Goal: Task Accomplishment & Management: Manage account settings

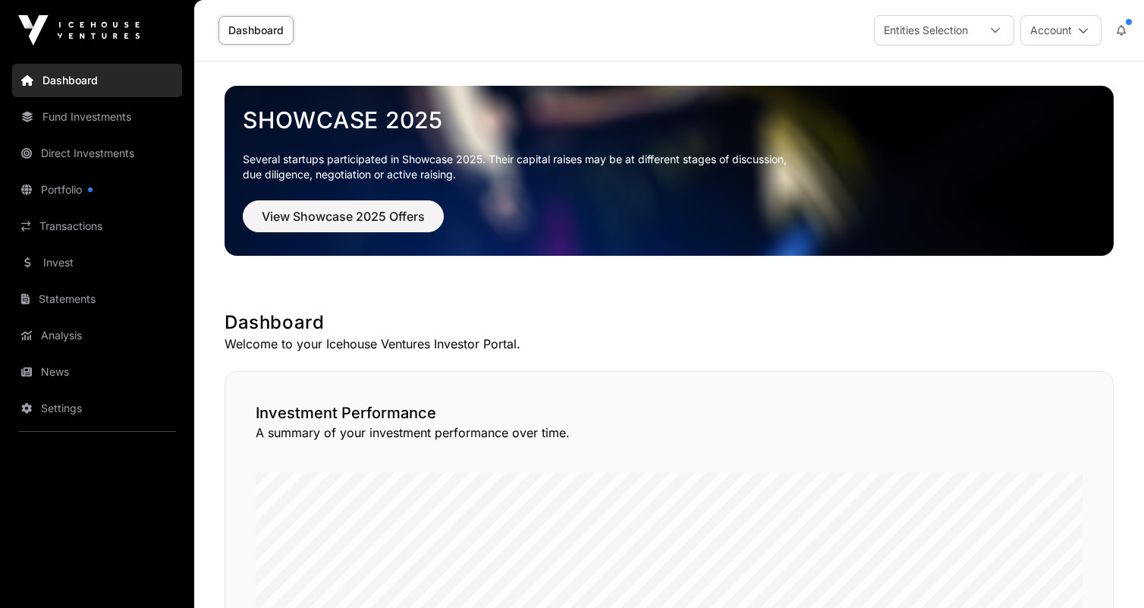
click at [362, 218] on span "View Showcase 2025 Offers" at bounding box center [343, 216] width 163 height 18
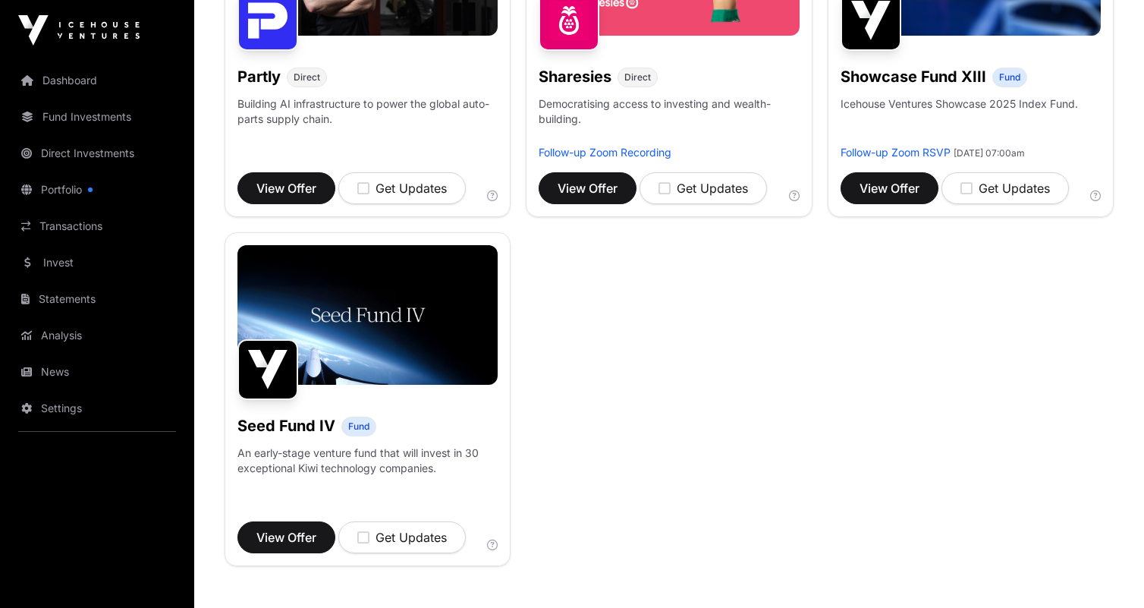
scroll to position [1147, 0]
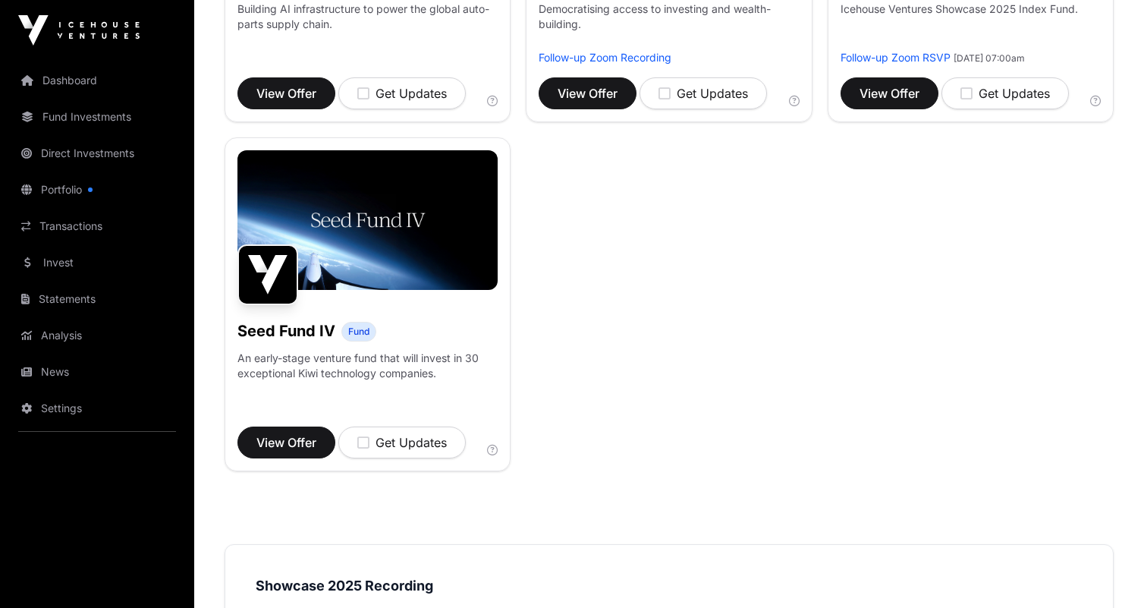
click at [77, 400] on link "Settings" at bounding box center [97, 407] width 170 height 33
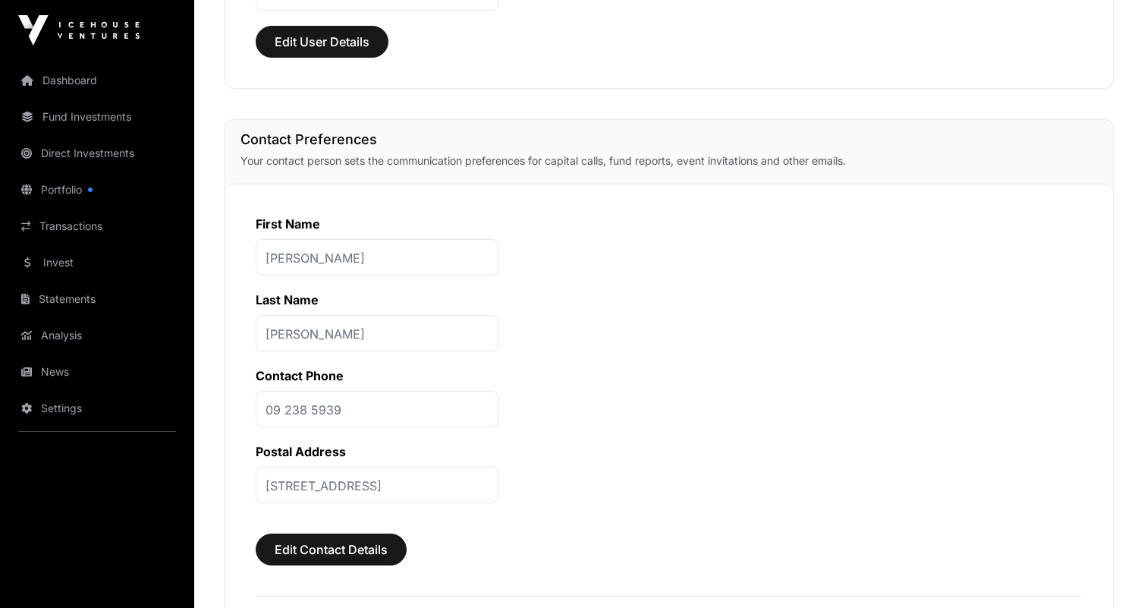
scroll to position [379, 0]
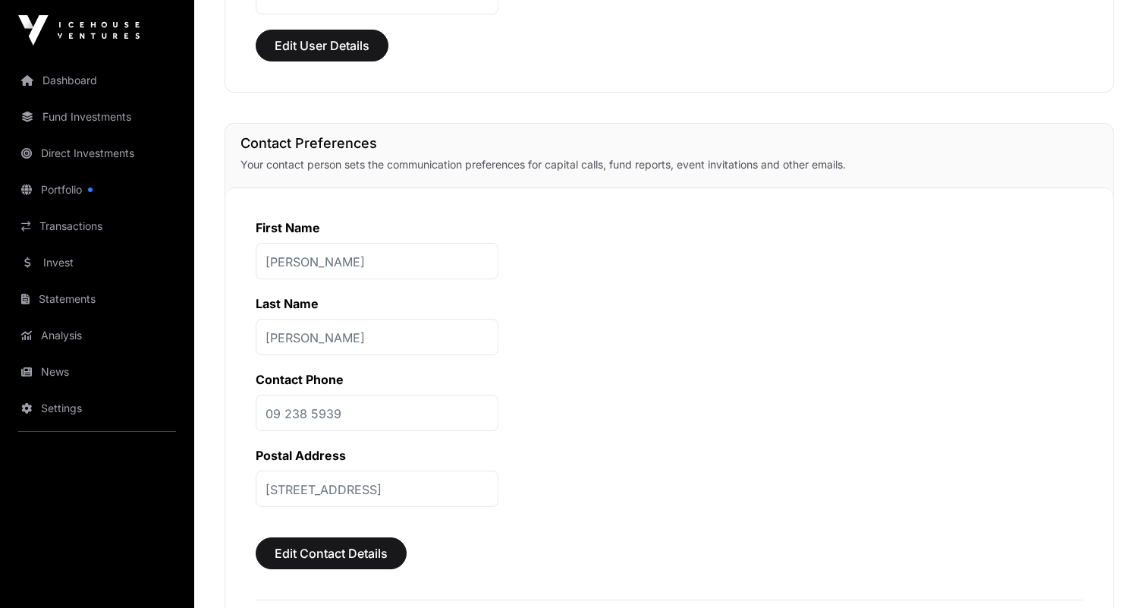
click at [341, 412] on p "‭09 238 5939‬" at bounding box center [377, 412] width 243 height 36
click at [335, 414] on p "‭09 238 5939‬" at bounding box center [377, 412] width 243 height 36
click at [346, 545] on span "Edit Contact Details" at bounding box center [331, 553] width 113 height 18
click at [341, 560] on span "Edit Contact Details" at bounding box center [331, 553] width 113 height 18
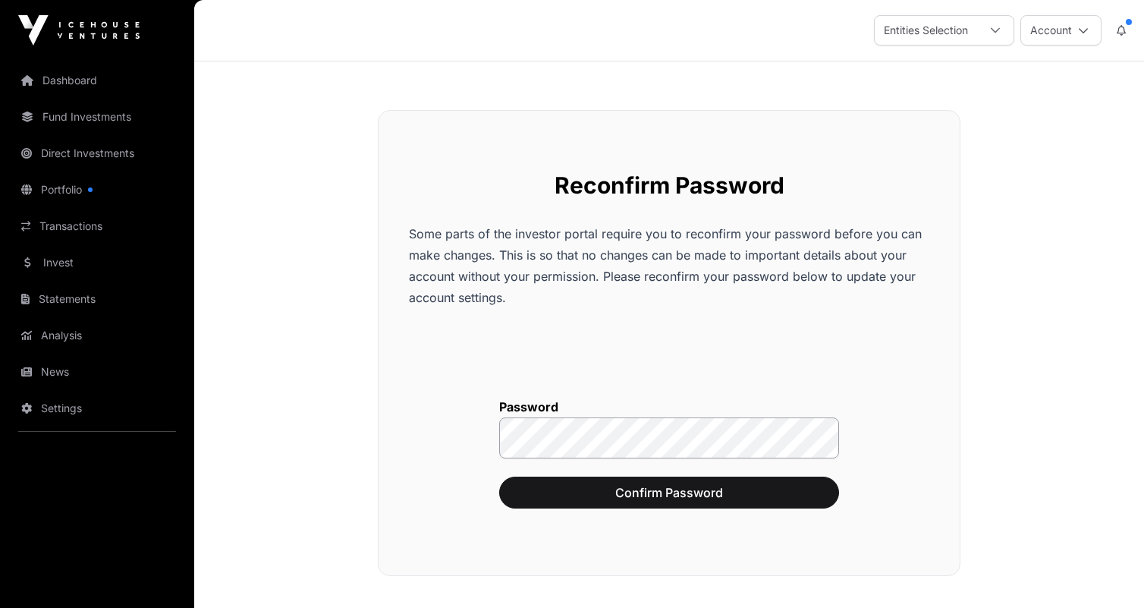
click at [767, 482] on button "Confirm Password" at bounding box center [669, 492] width 340 height 32
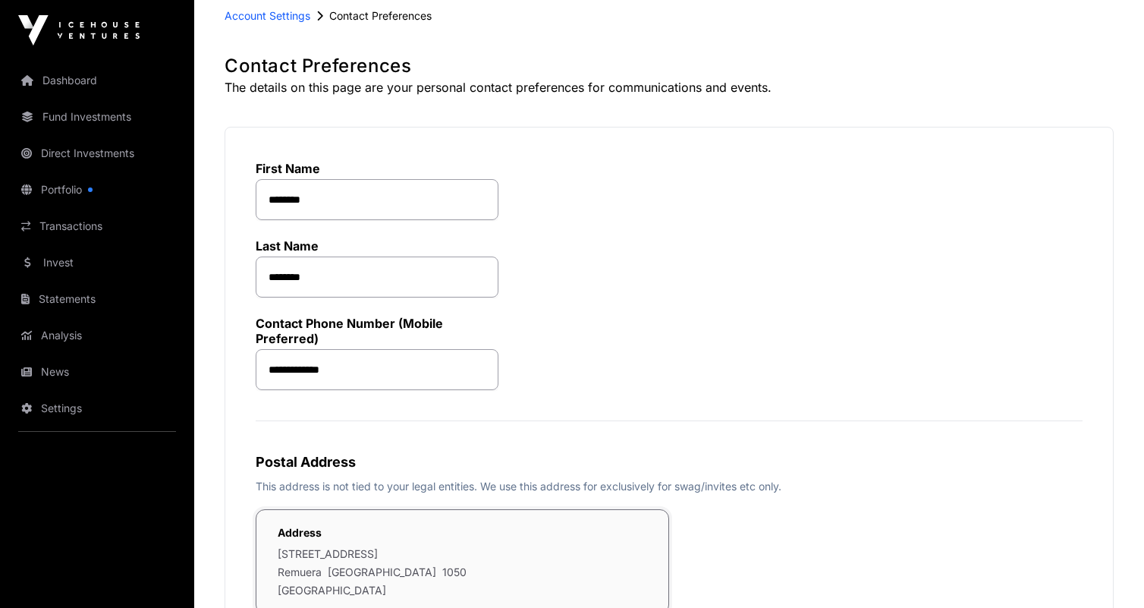
scroll to position [160, 0]
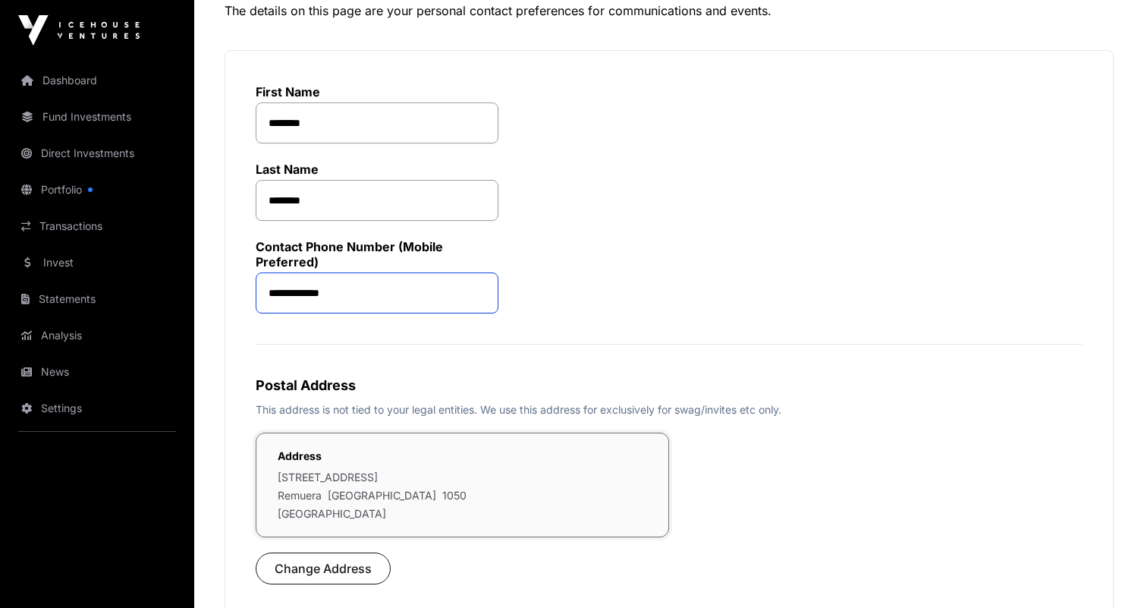
drag, startPoint x: 346, startPoint y: 304, endPoint x: 250, endPoint y: 291, distance: 97.3
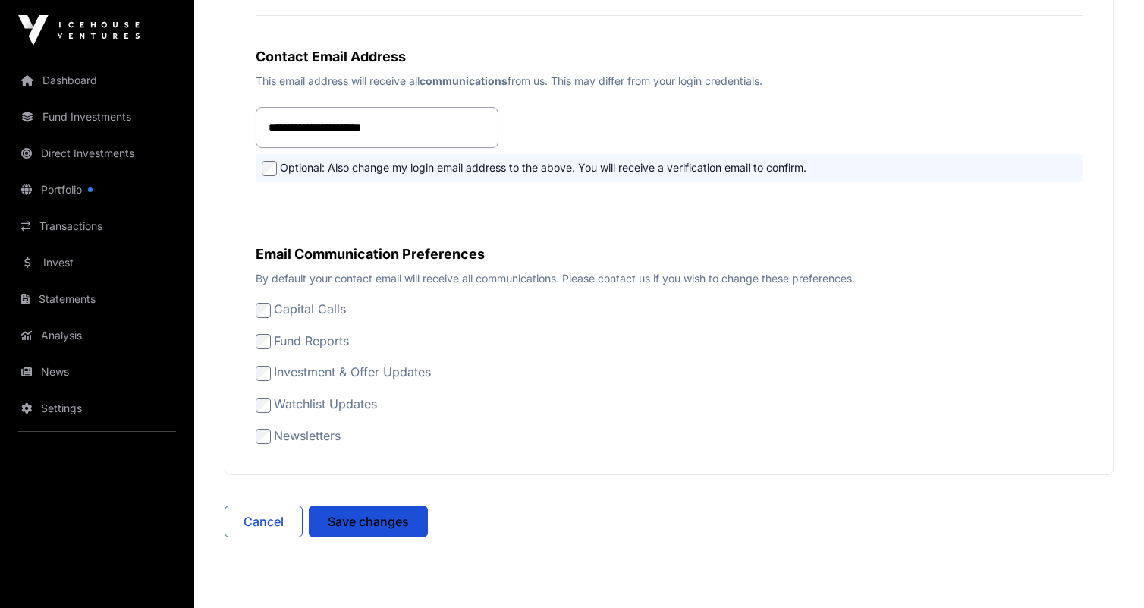
scroll to position [765, 0]
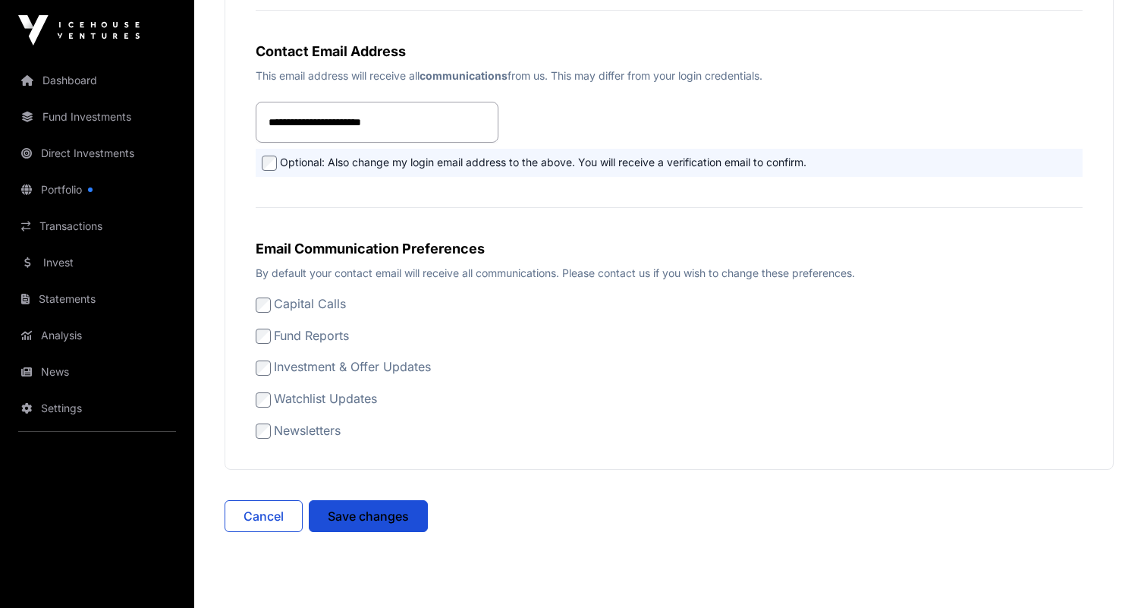
type input "**********"
click at [366, 525] on span "Save changes" at bounding box center [368, 516] width 81 height 18
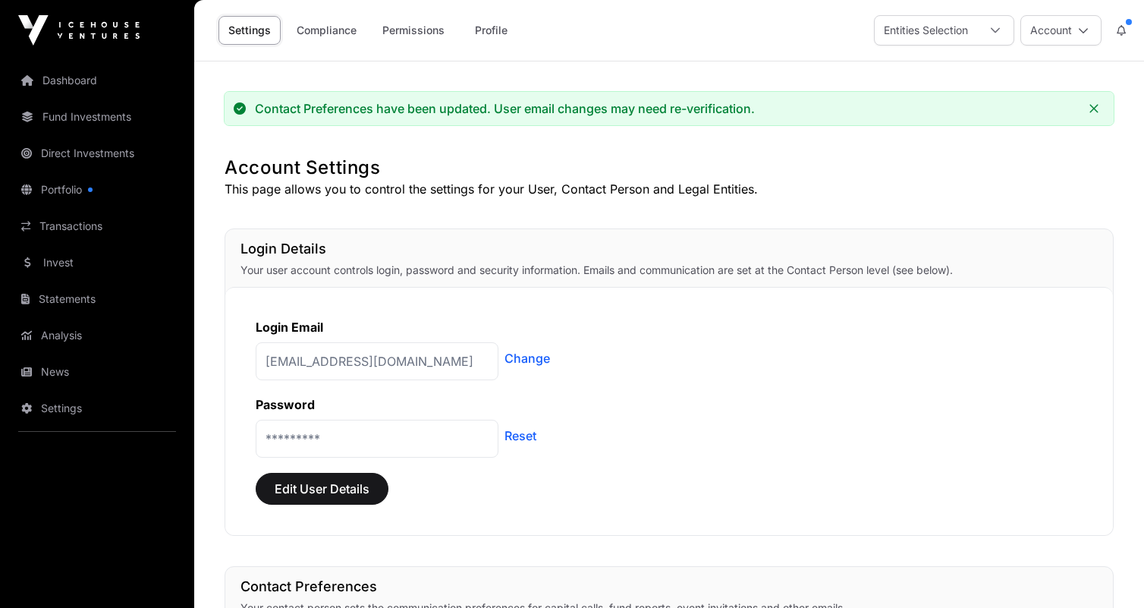
click at [337, 36] on link "Compliance" at bounding box center [327, 30] width 80 height 29
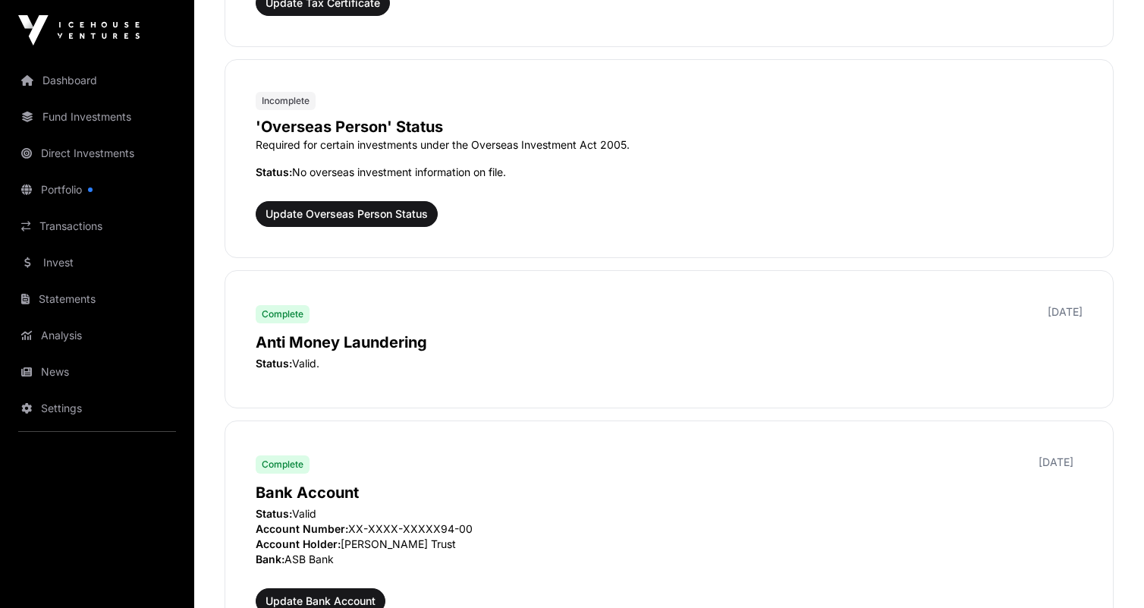
scroll to position [1149, 0]
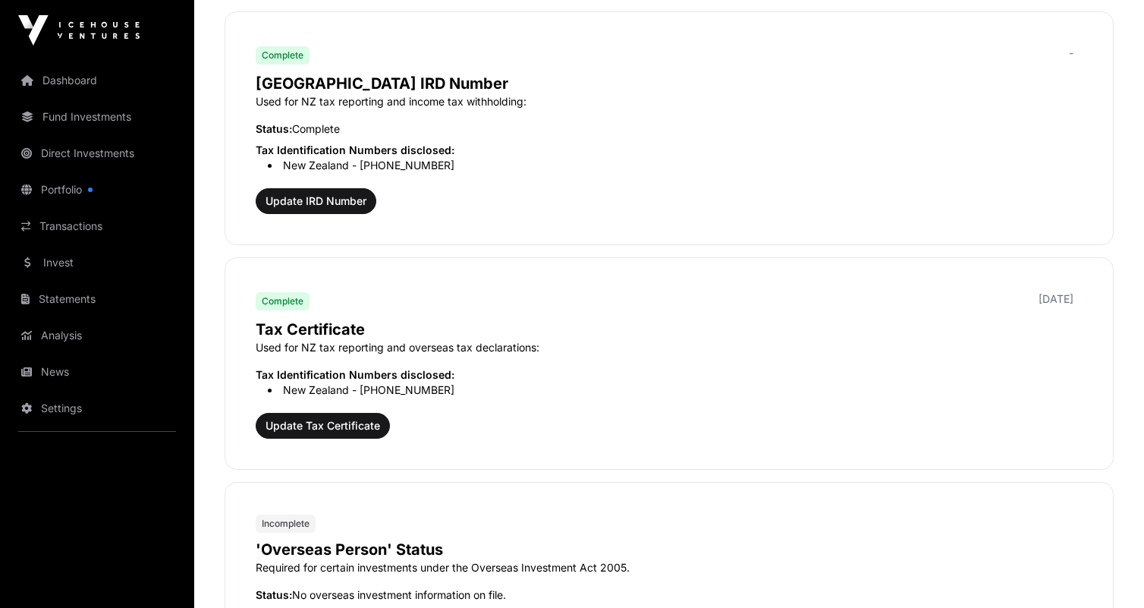
click at [70, 79] on link "Dashboard" at bounding box center [97, 80] width 170 height 33
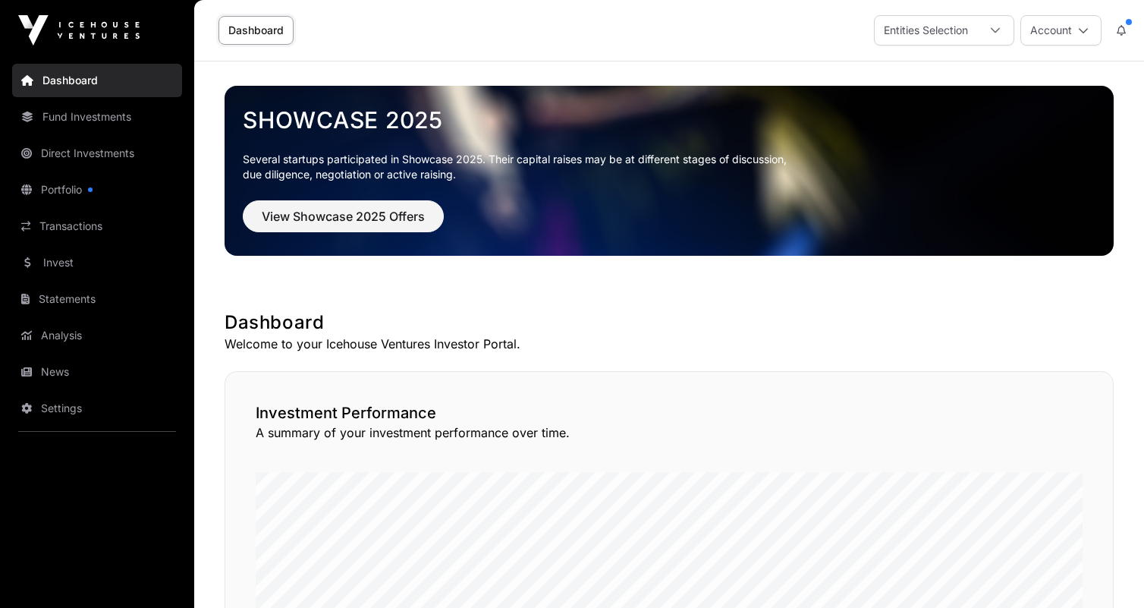
click at [80, 191] on link "Portfolio" at bounding box center [97, 189] width 170 height 33
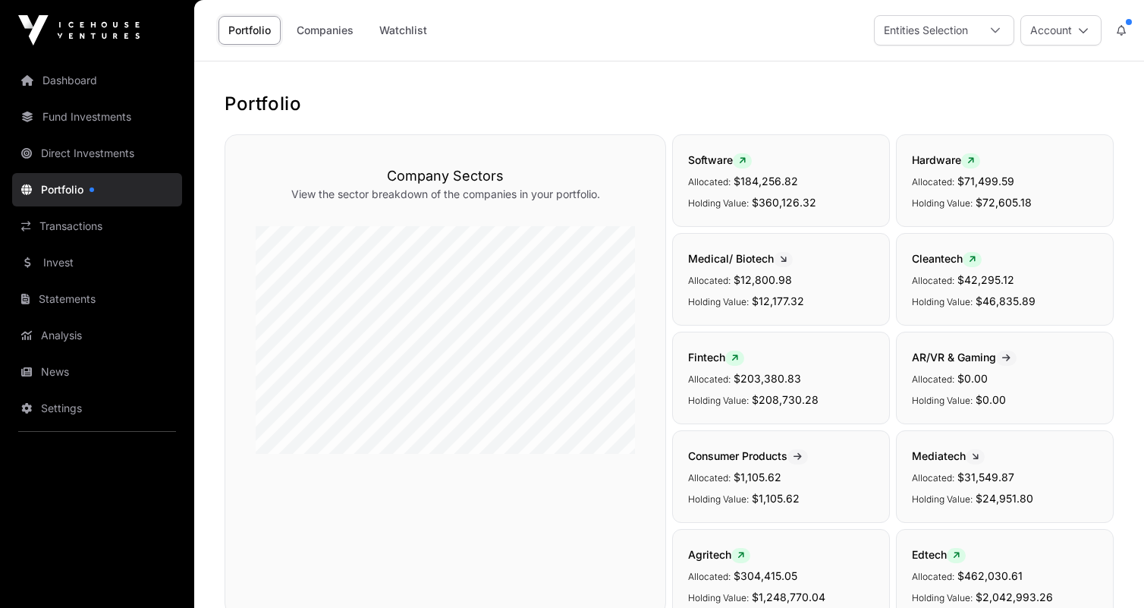
click at [977, 39] on div at bounding box center [995, 30] width 36 height 29
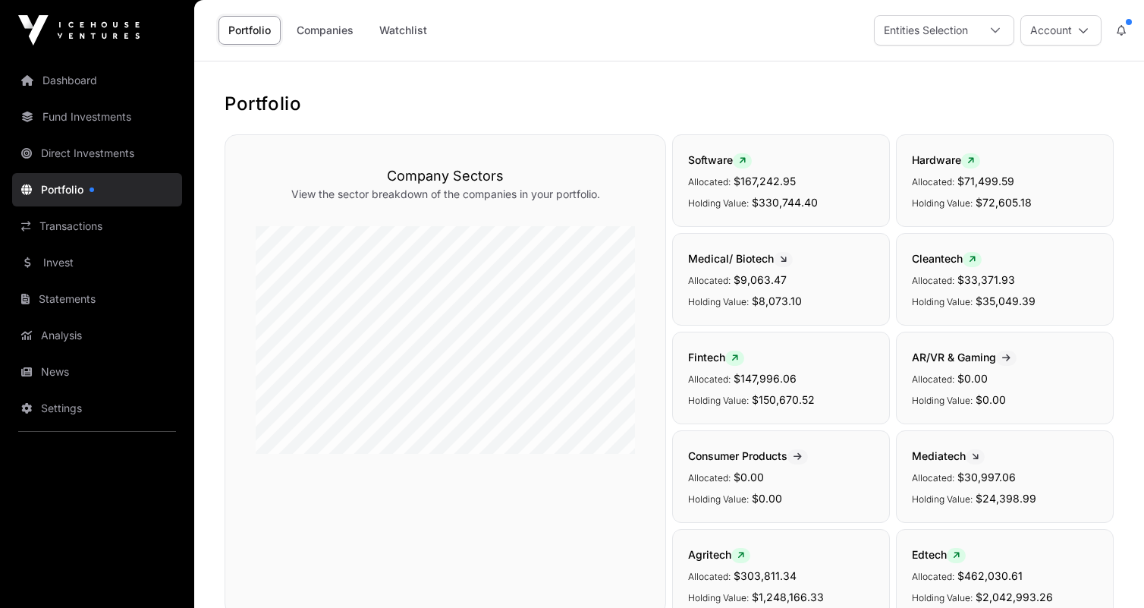
scroll to position [0, 0]
click at [984, 36] on div at bounding box center [995, 30] width 36 height 29
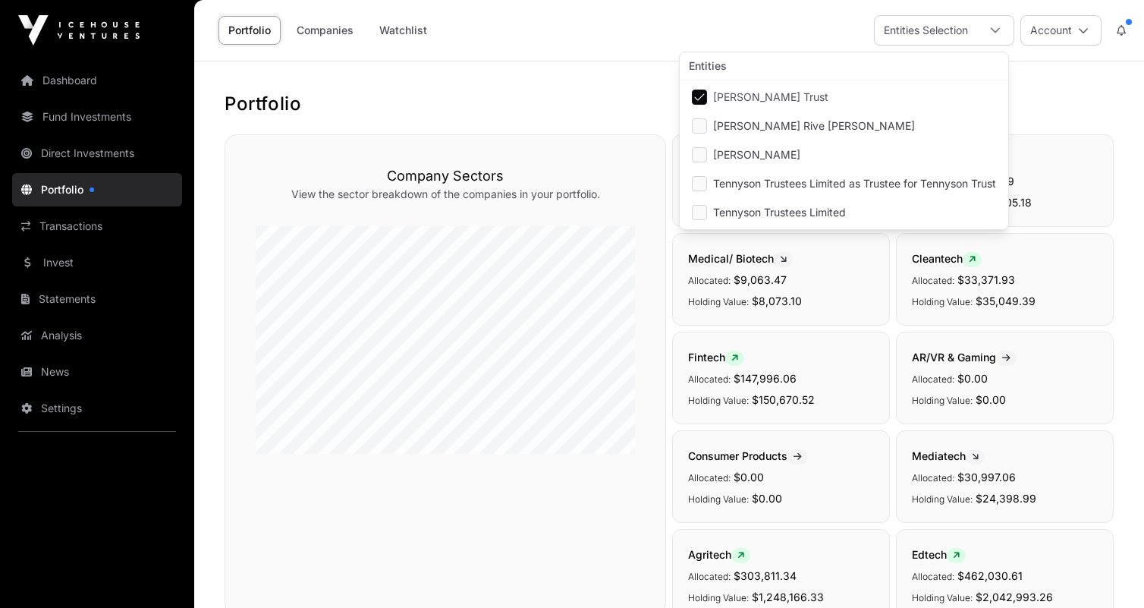
click at [984, 36] on div at bounding box center [995, 30] width 36 height 29
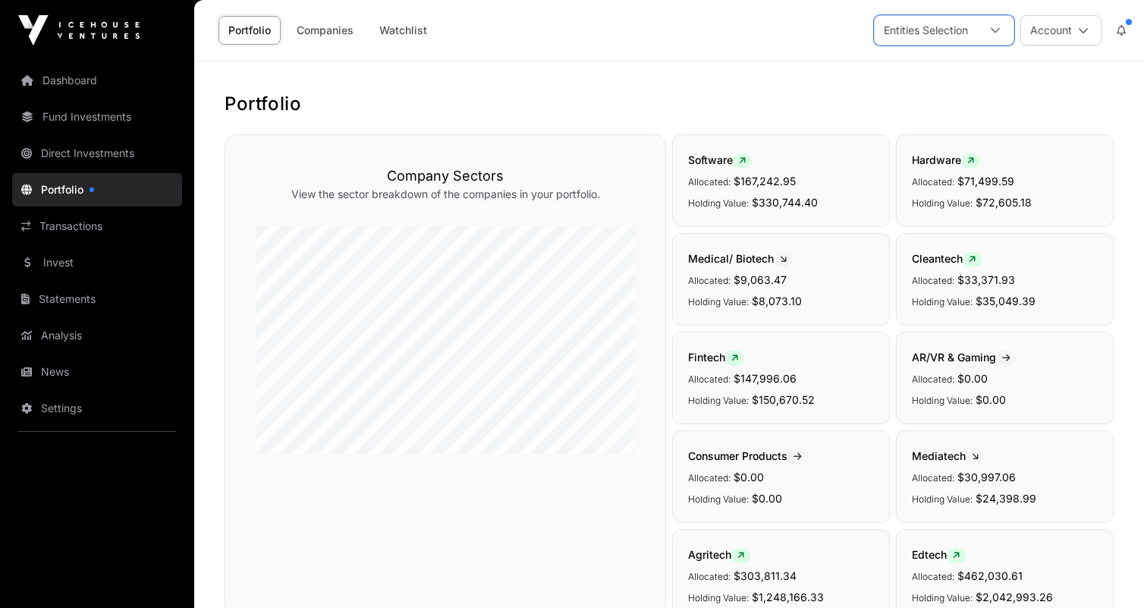
click at [979, 37] on div at bounding box center [995, 30] width 36 height 29
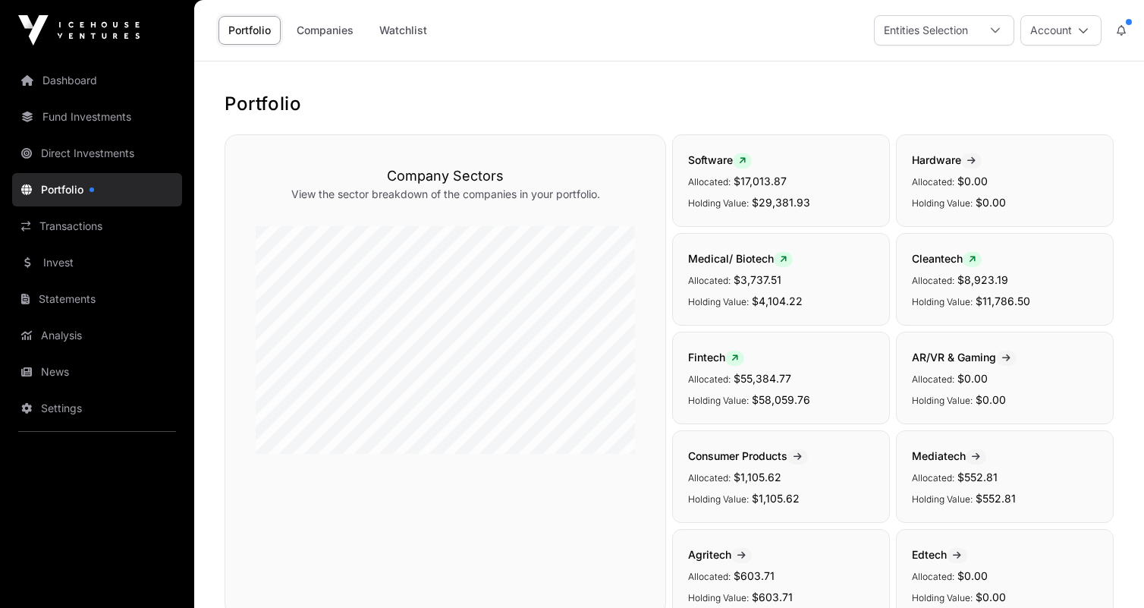
click at [90, 90] on link "Dashboard" at bounding box center [97, 80] width 170 height 33
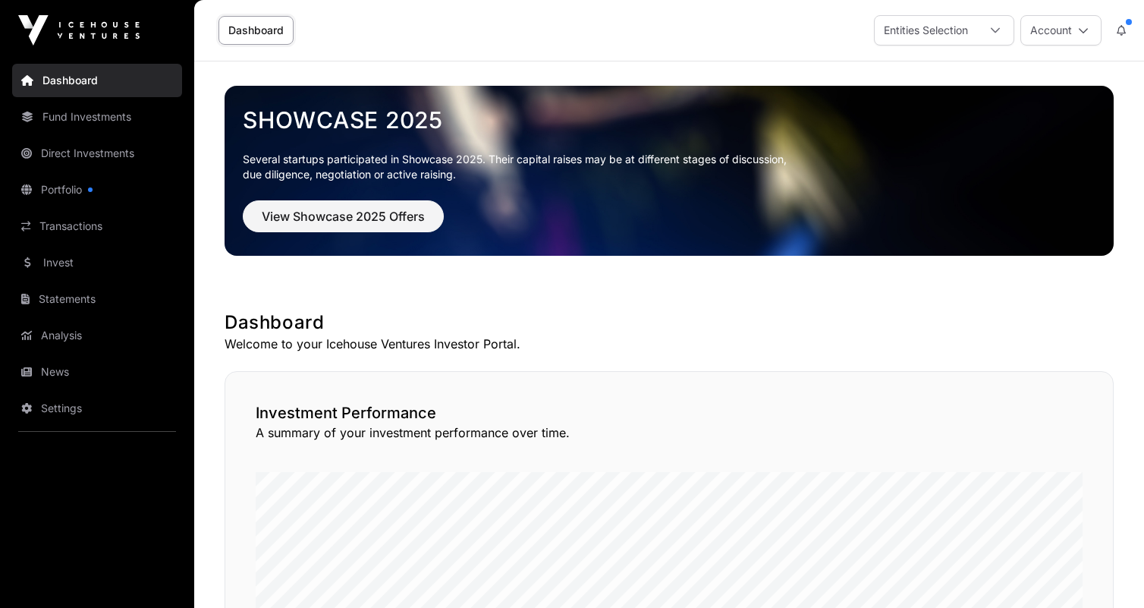
click at [972, 34] on div "Entities Selection" at bounding box center [926, 30] width 102 height 29
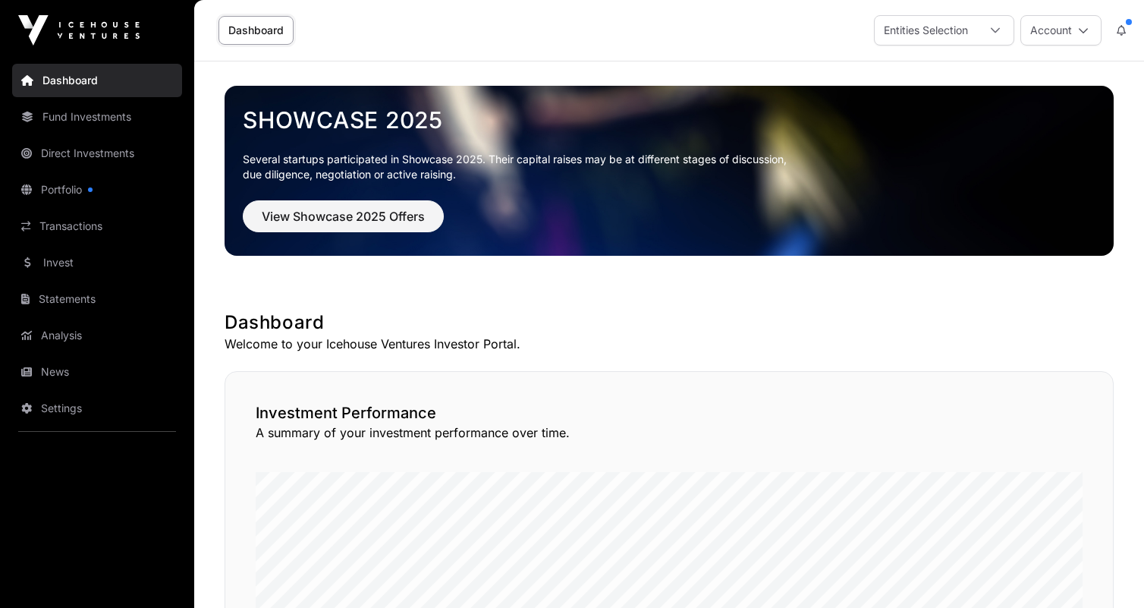
scroll to position [0, 0]
click at [972, 35] on div "Entities Selection" at bounding box center [926, 30] width 102 height 29
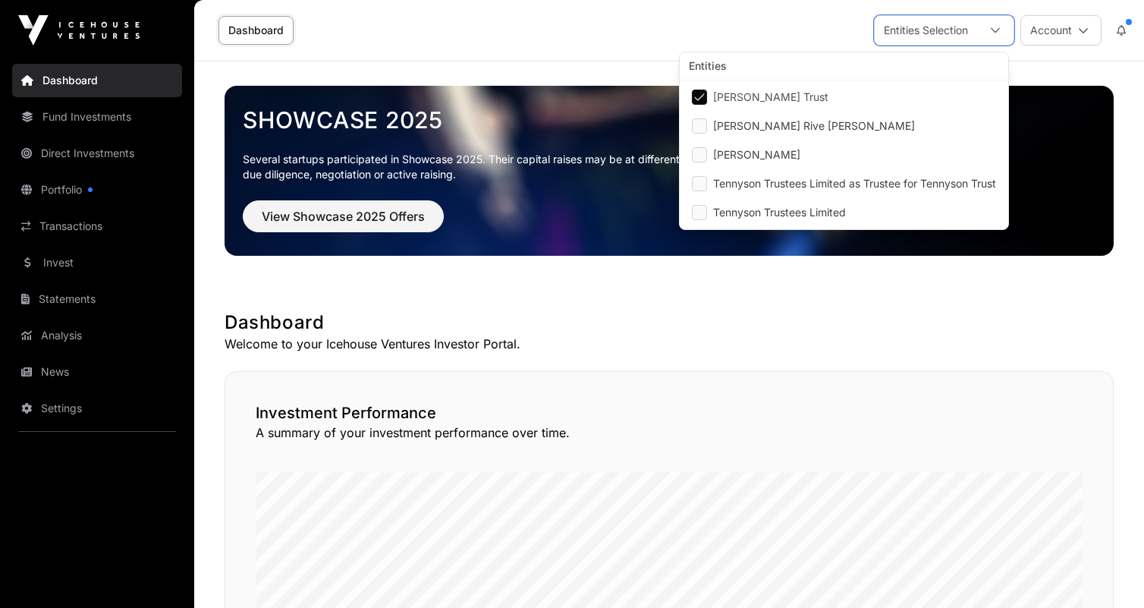
click at [659, 323] on h1 "Dashboard" at bounding box center [669, 322] width 889 height 24
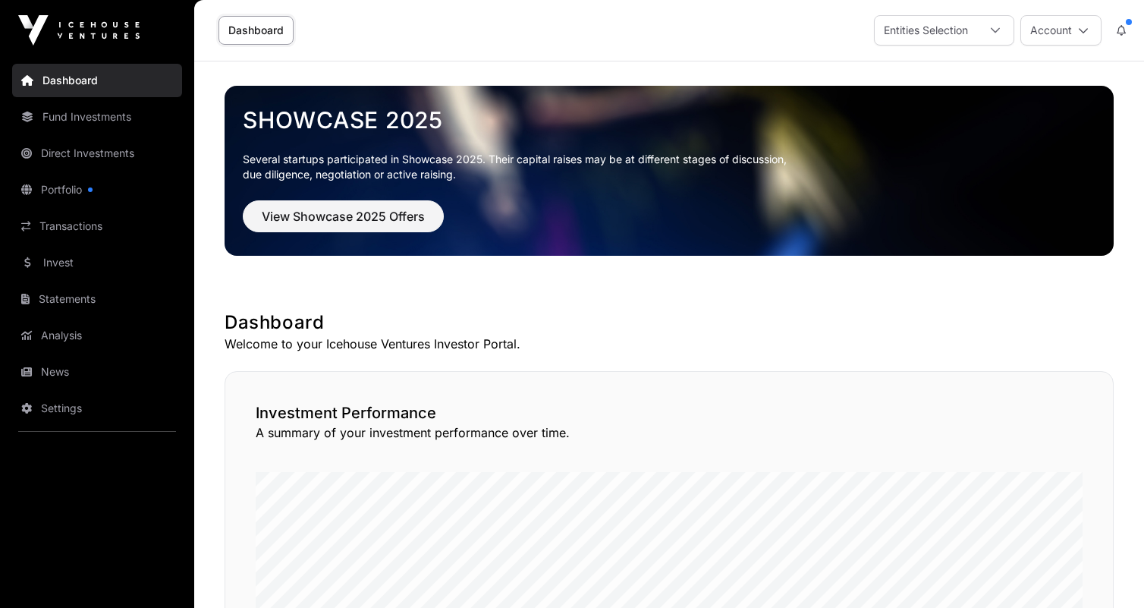
click at [990, 31] on icon at bounding box center [995, 30] width 11 height 11
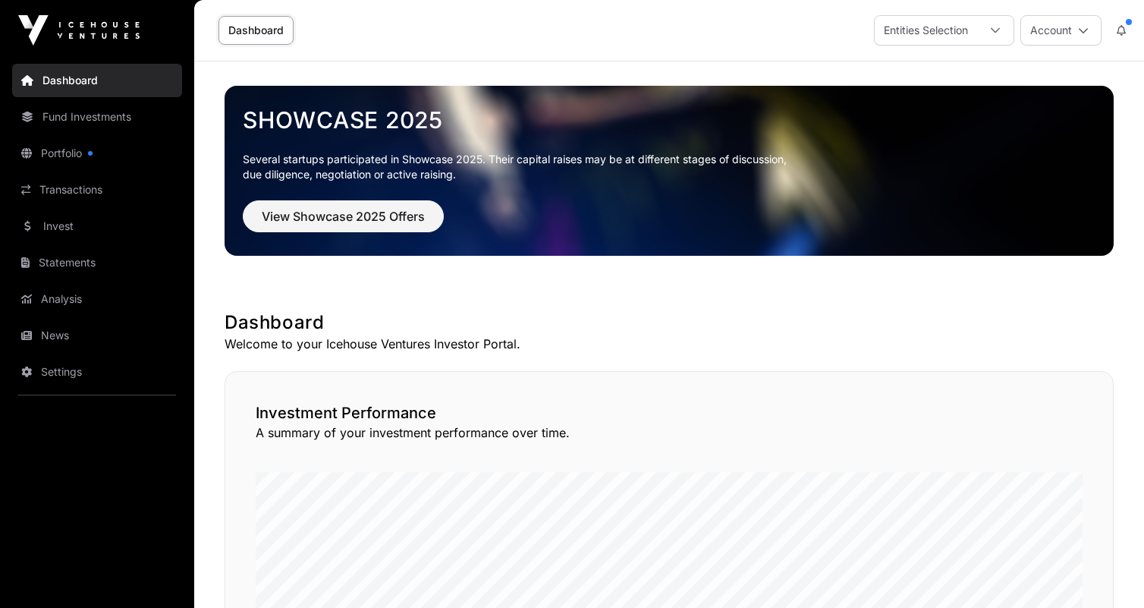
scroll to position [-1, 0]
click at [1001, 43] on div at bounding box center [995, 30] width 36 height 29
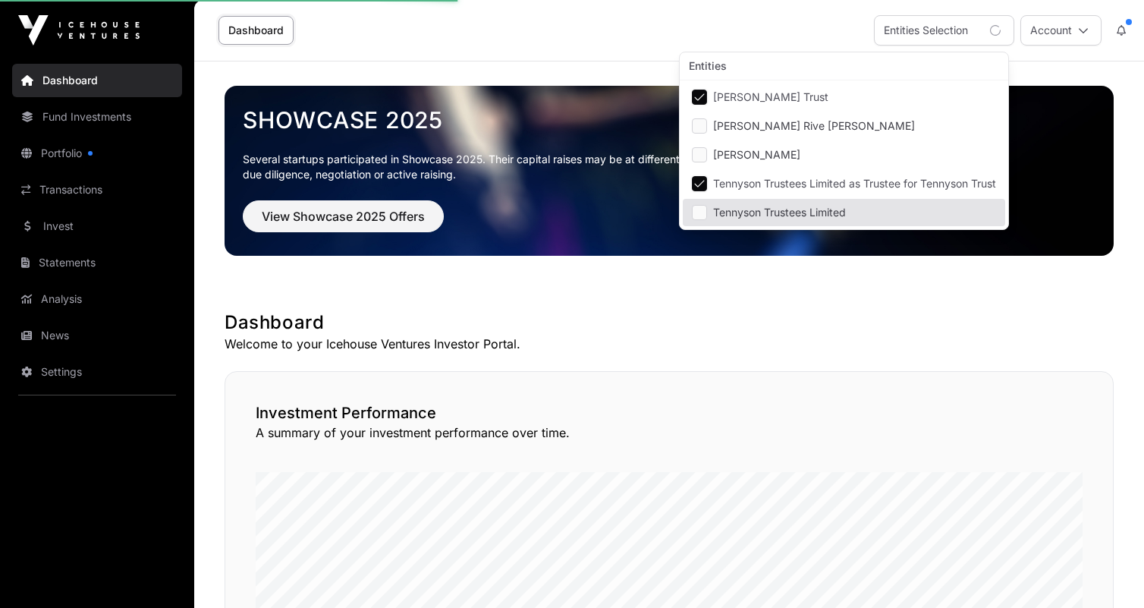
click at [698, 223] on li "Tennyson Trustees Limited" at bounding box center [844, 212] width 322 height 27
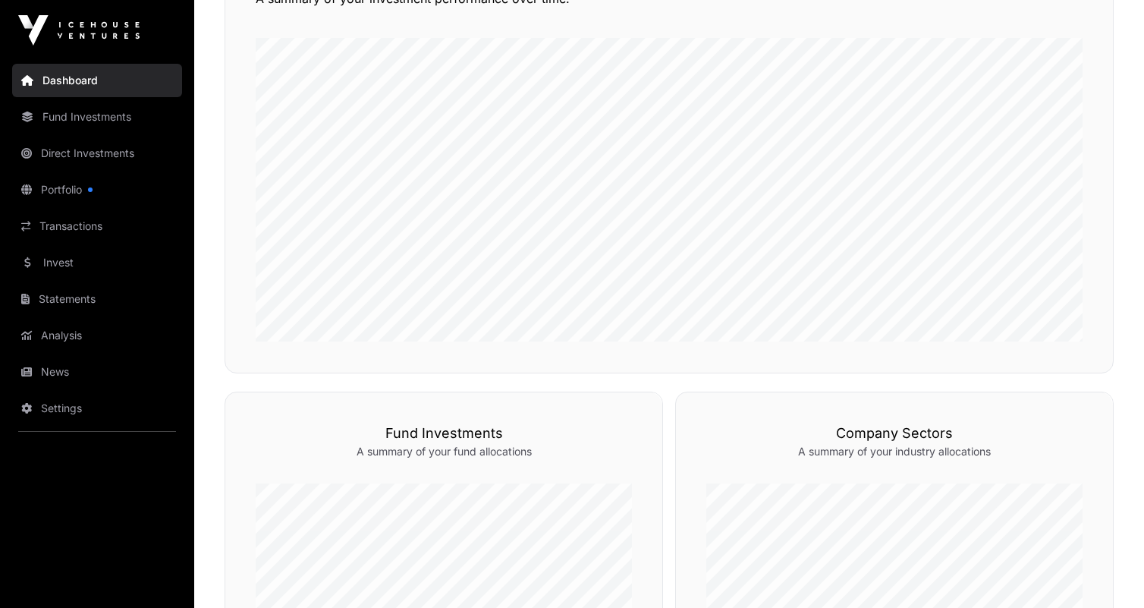
scroll to position [274, 0]
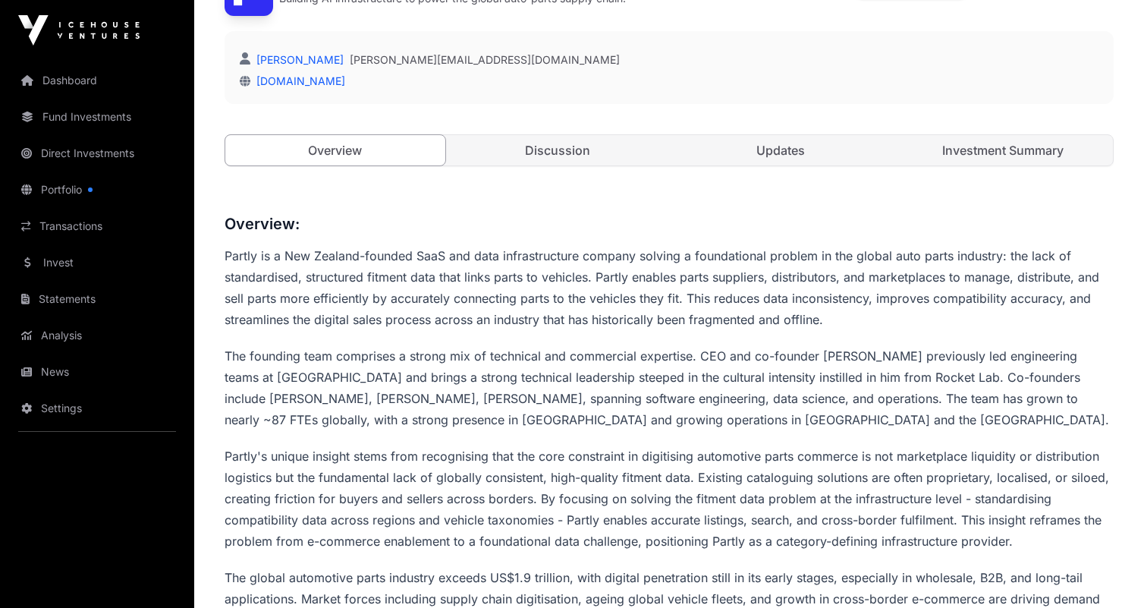
scroll to position [423, 0]
click at [951, 152] on link "Investment Summary" at bounding box center [1004, 150] width 220 height 30
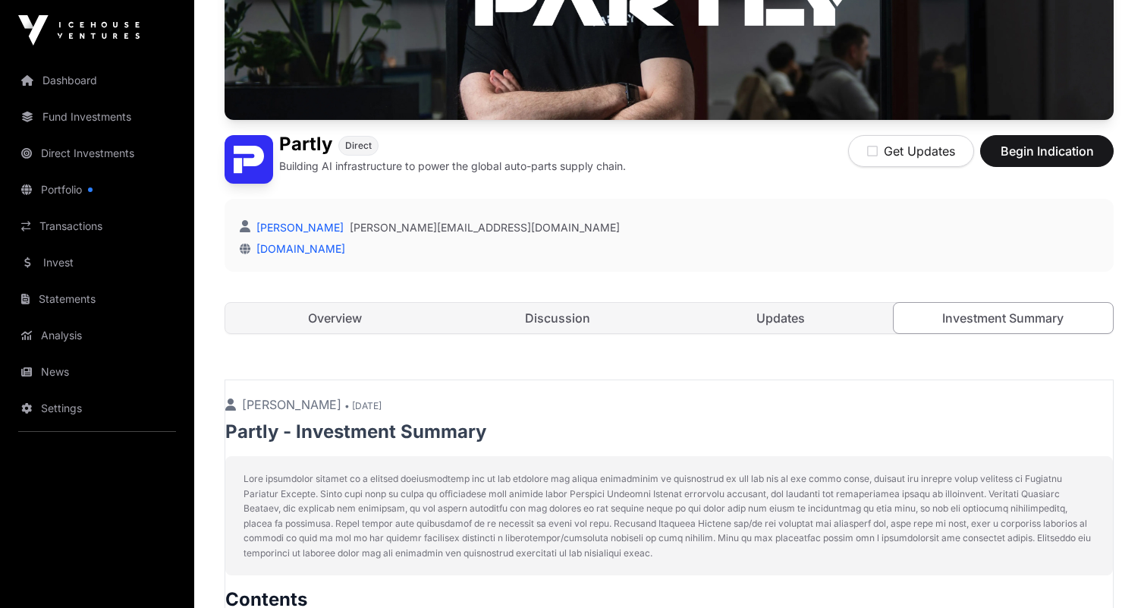
scroll to position [208, 0]
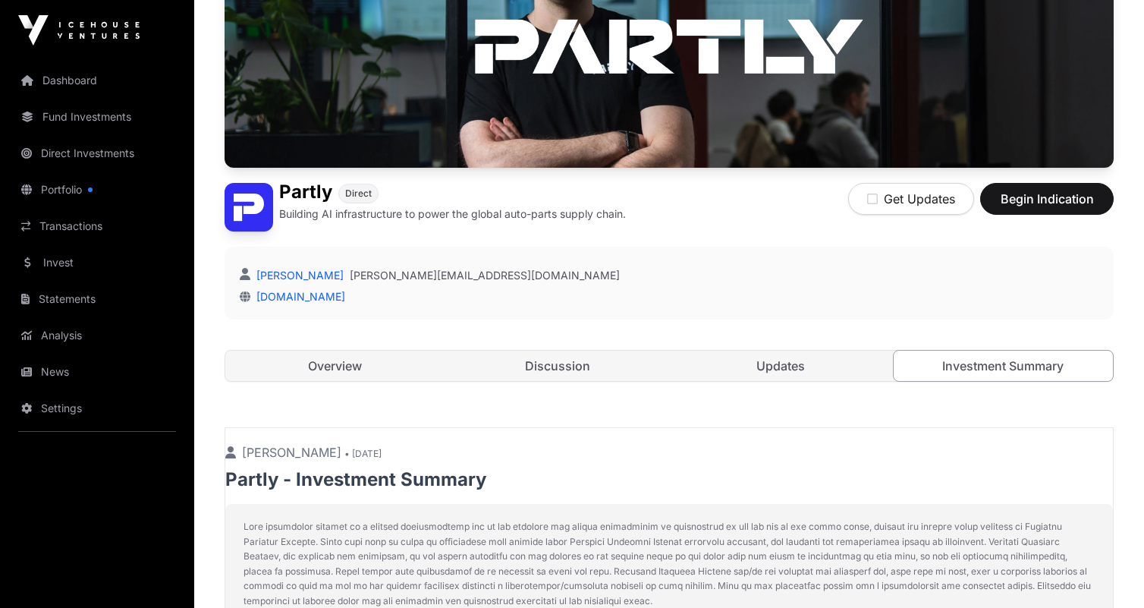
click at [813, 362] on link "Updates" at bounding box center [781, 365] width 220 height 30
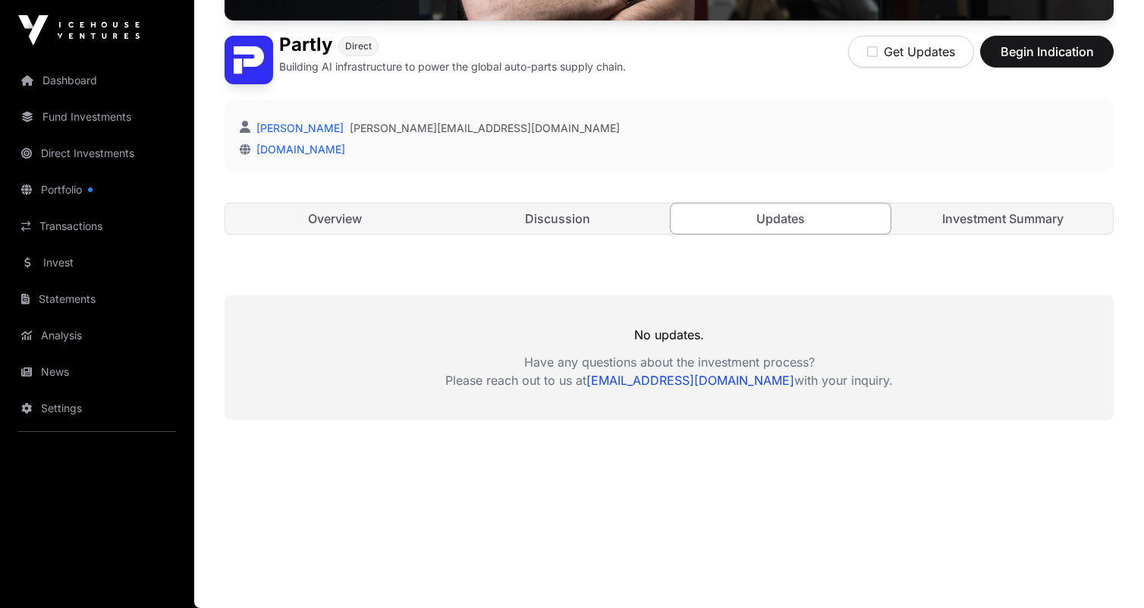
scroll to position [355, 0]
click at [579, 241] on div "Open Partly Direct Building AI infrastructure to power the global auto-parts su…" at bounding box center [669, 21] width 889 height 487
click at [574, 227] on link "Discussion" at bounding box center [558, 218] width 220 height 30
click at [553, 215] on link "Discussion" at bounding box center [558, 218] width 220 height 30
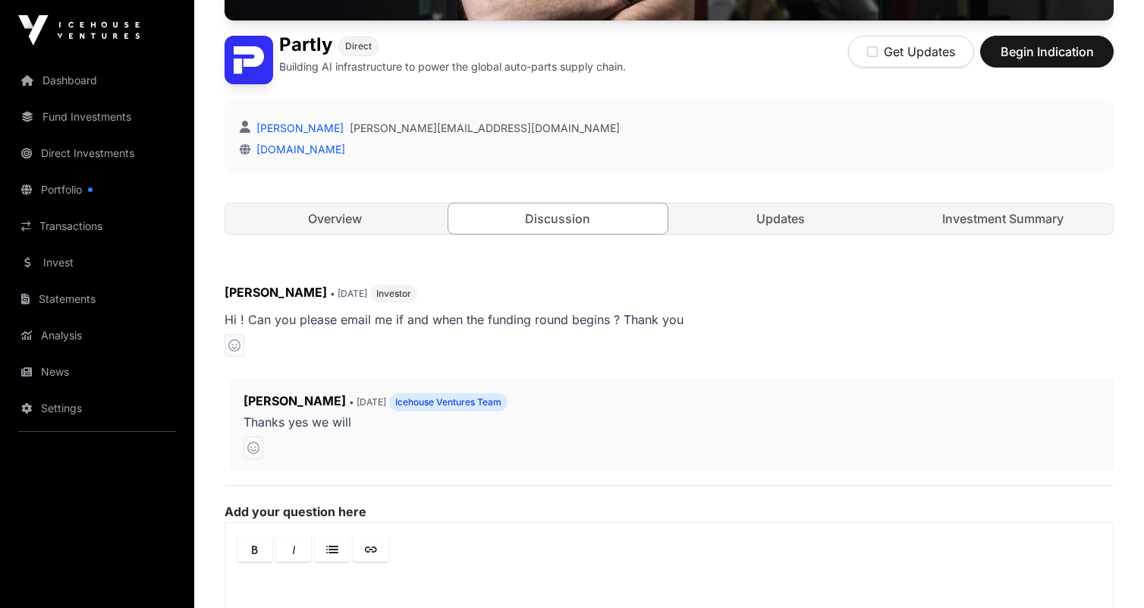
click at [392, 226] on link "Overview" at bounding box center [335, 218] width 220 height 30
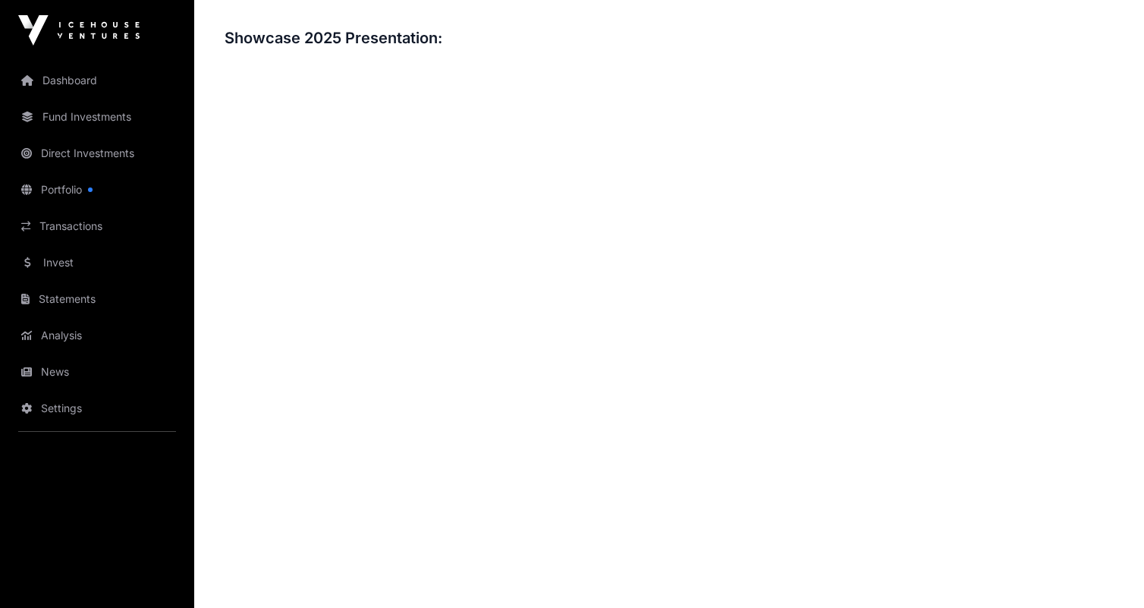
scroll to position [1830, 0]
click at [84, 95] on link "Dashboard" at bounding box center [97, 80] width 170 height 33
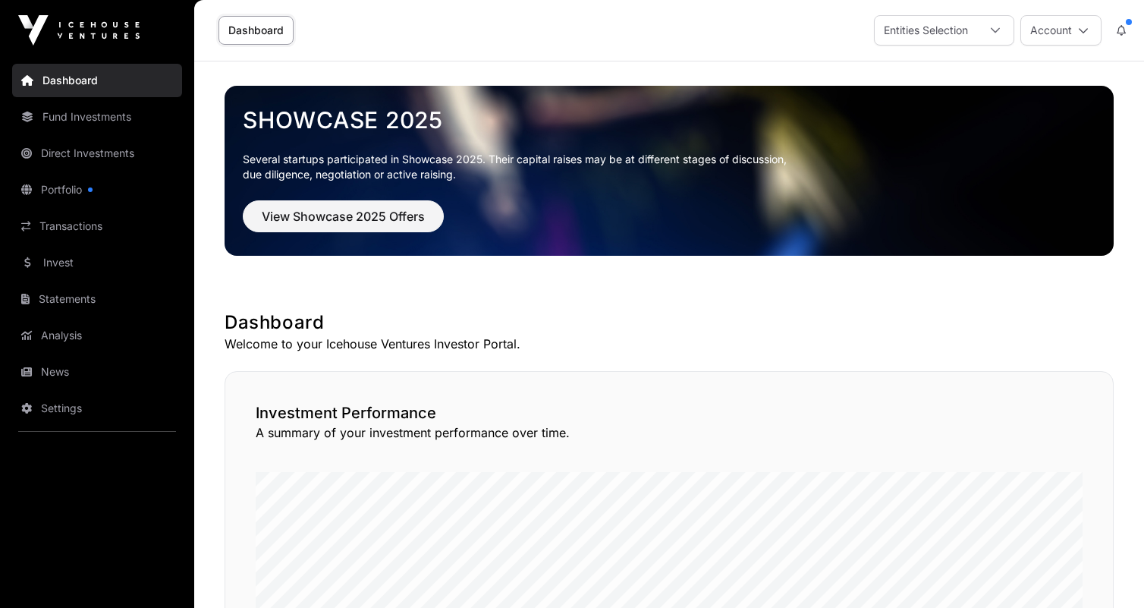
click at [119, 127] on link "Fund Investments" at bounding box center [97, 116] width 170 height 33
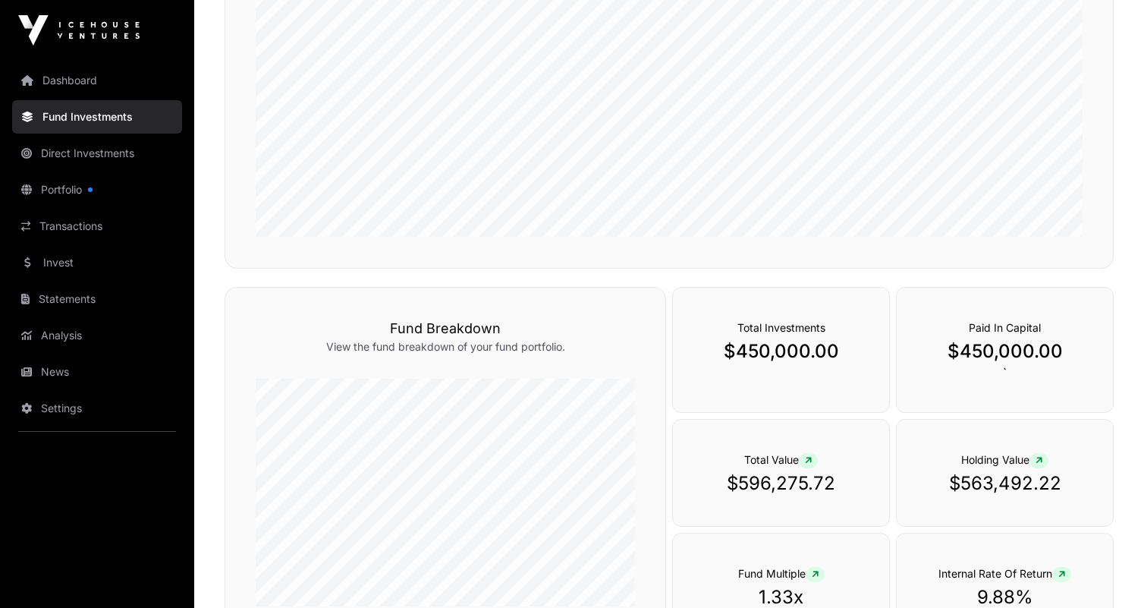
scroll to position [305, 0]
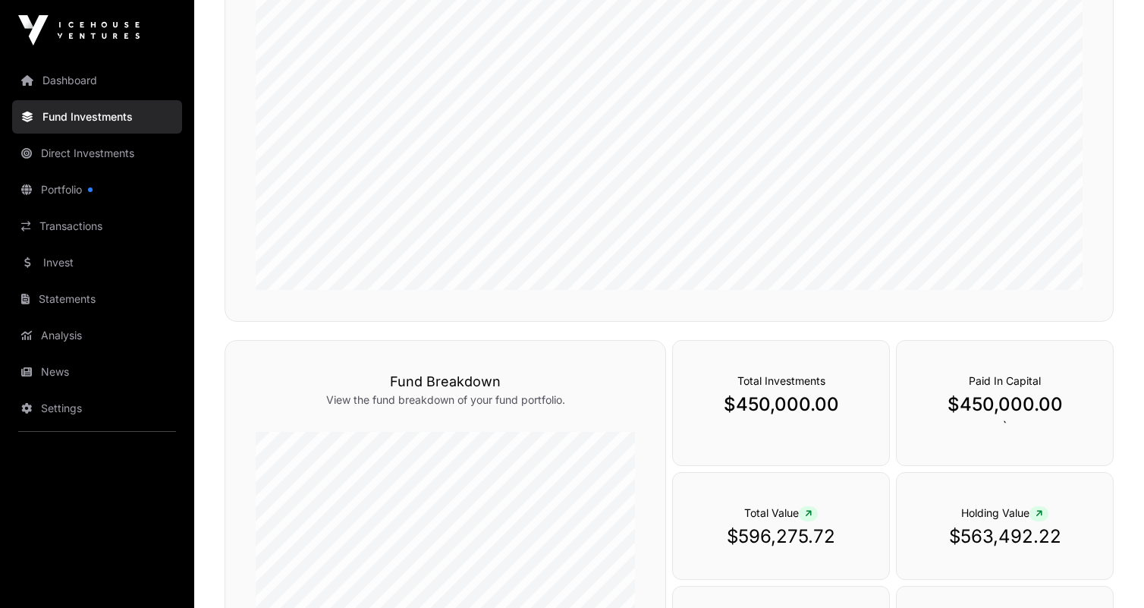
click at [77, 151] on link "Direct Investments" at bounding box center [97, 153] width 170 height 33
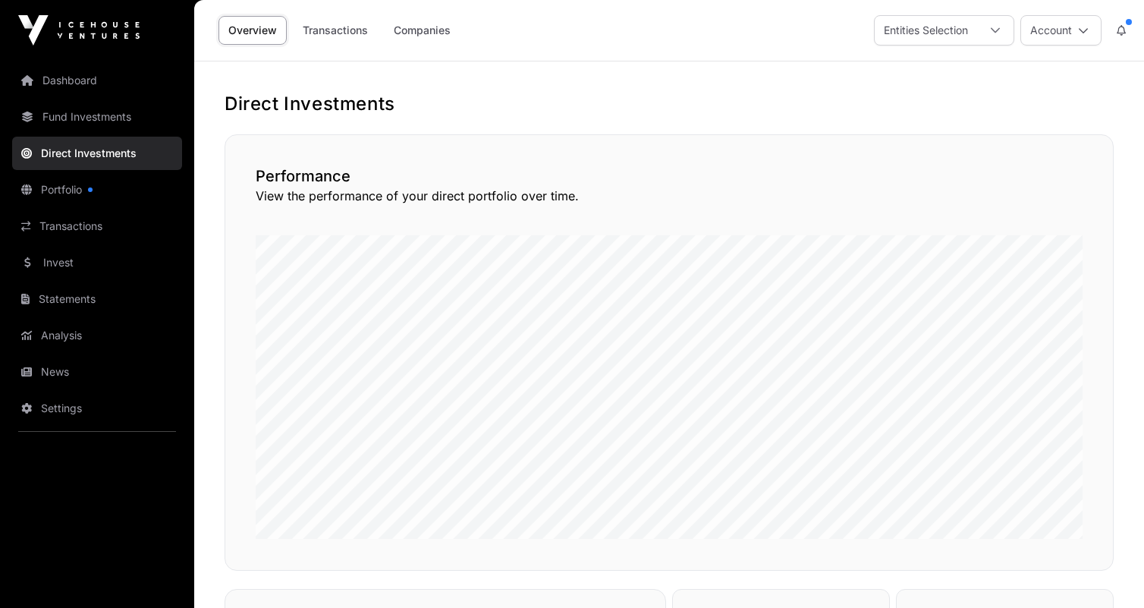
click at [421, 34] on link "Companies" at bounding box center [422, 30] width 77 height 29
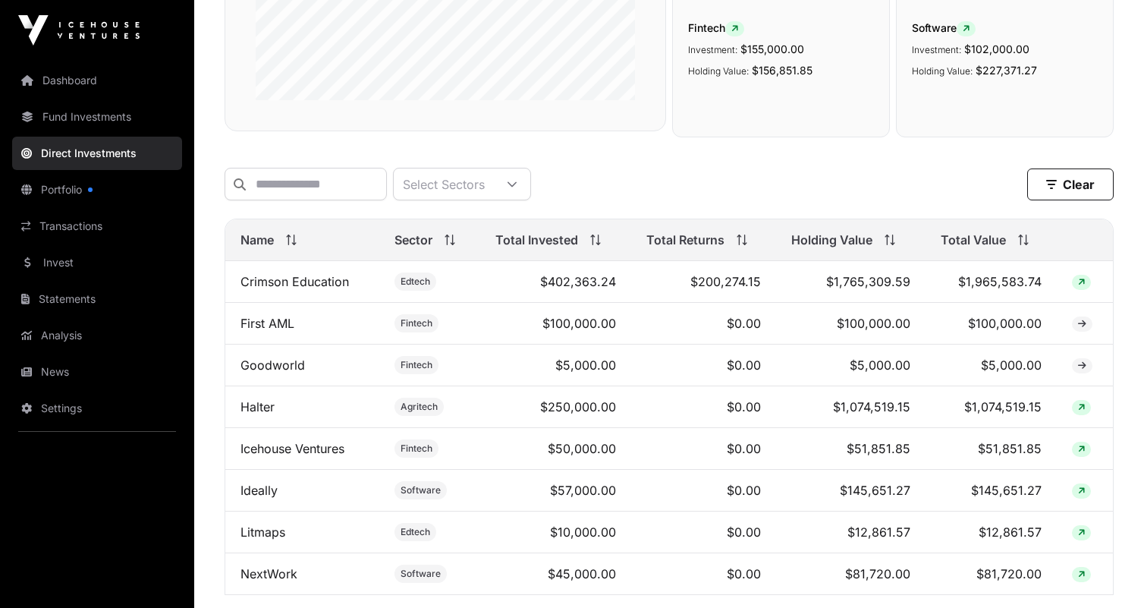
scroll to position [353, 0]
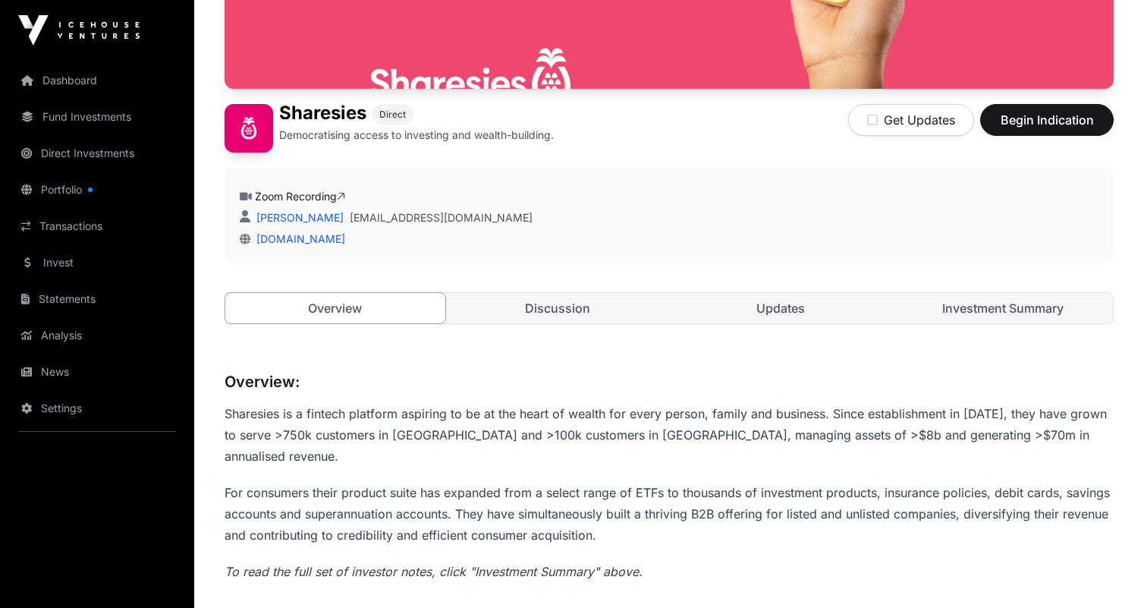
scroll to position [275, 0]
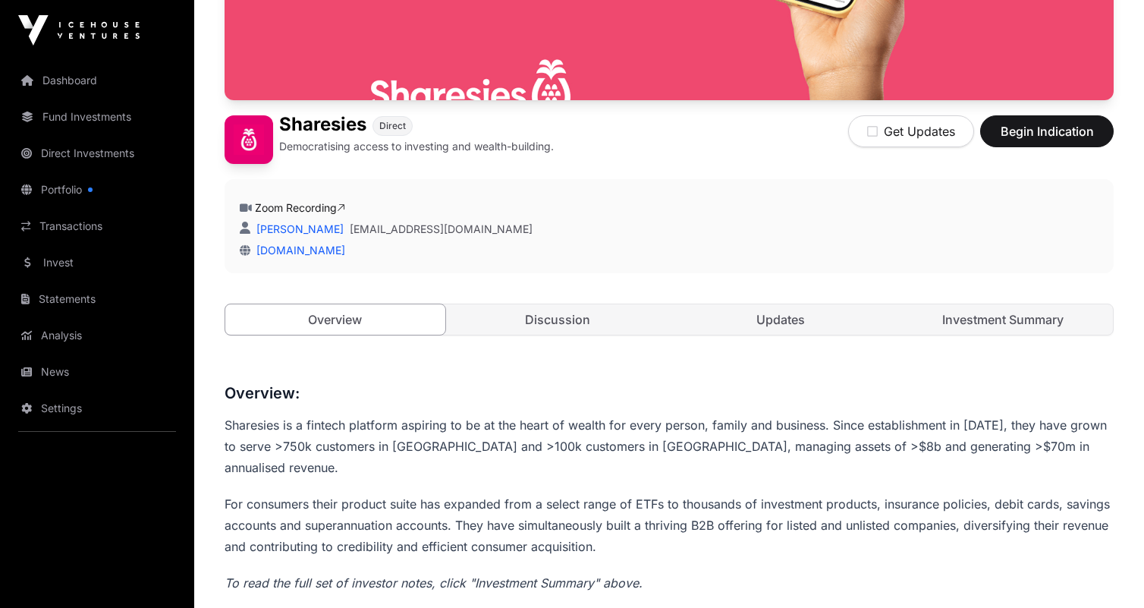
click at [975, 319] on link "Investment Summary" at bounding box center [1004, 319] width 220 height 30
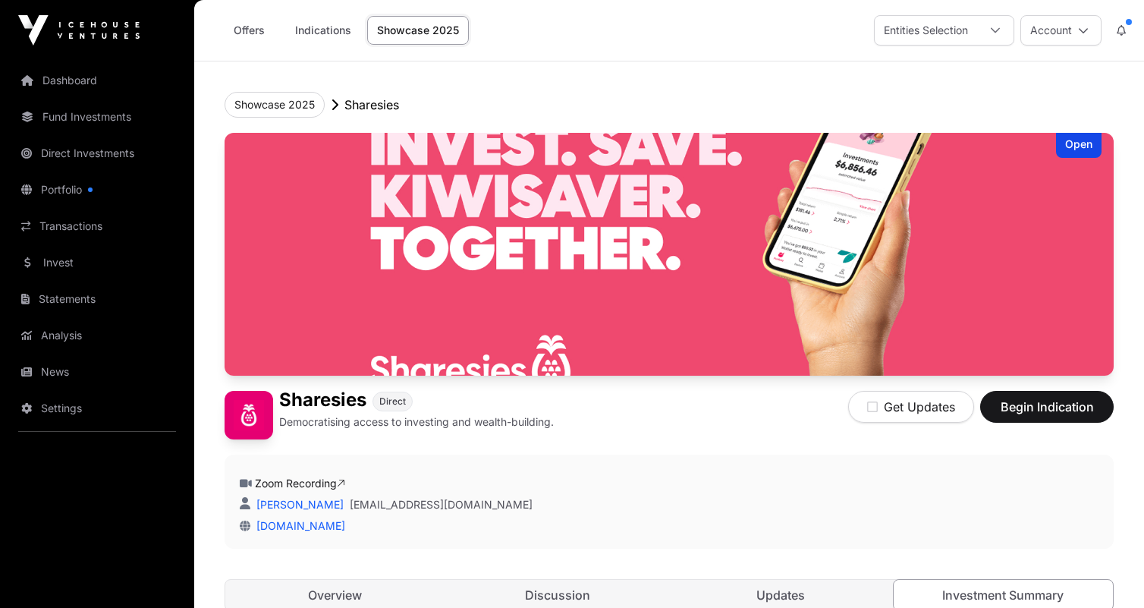
click at [977, 30] on div at bounding box center [995, 30] width 36 height 29
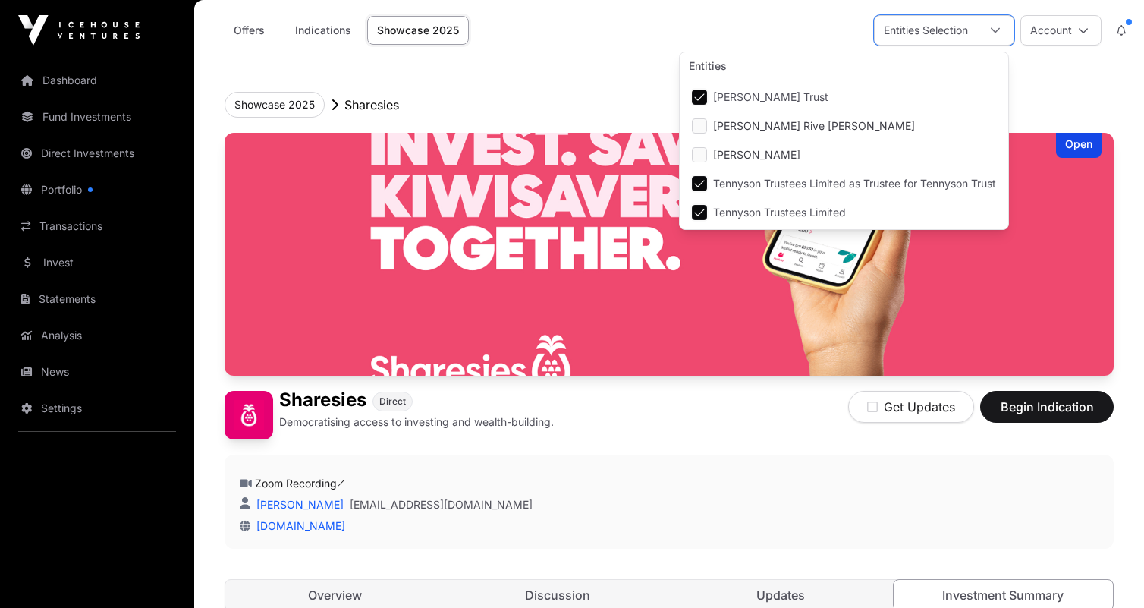
scroll to position [16, 11]
click at [977, 30] on div at bounding box center [995, 30] width 36 height 29
